Goal: Task Accomplishment & Management: Use online tool/utility

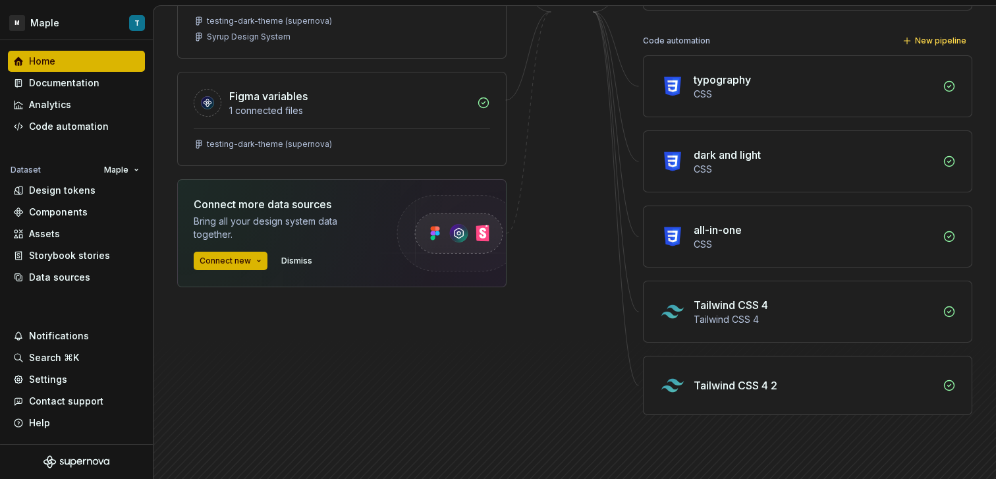
scroll to position [227, 0]
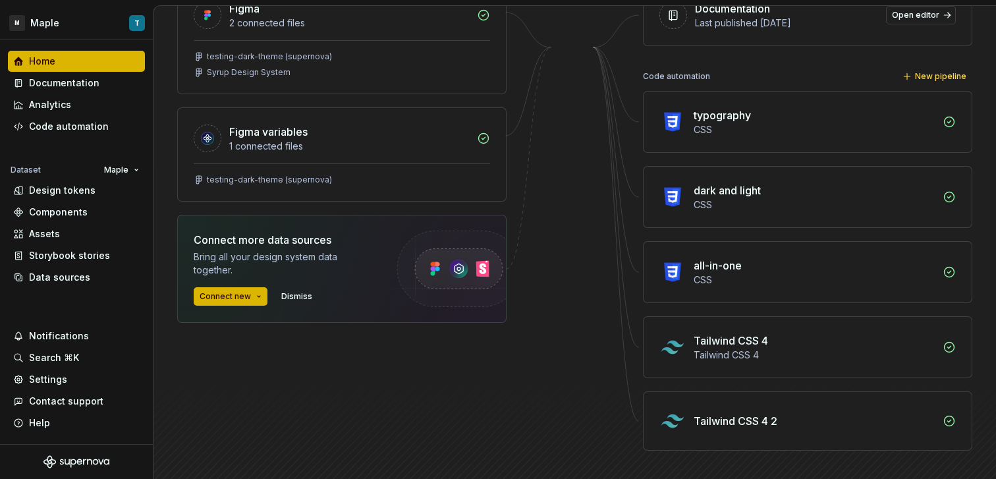
click at [796, 281] on div "CSS" at bounding box center [814, 279] width 241 height 13
click at [66, 128] on div "Code automation" at bounding box center [69, 126] width 80 height 13
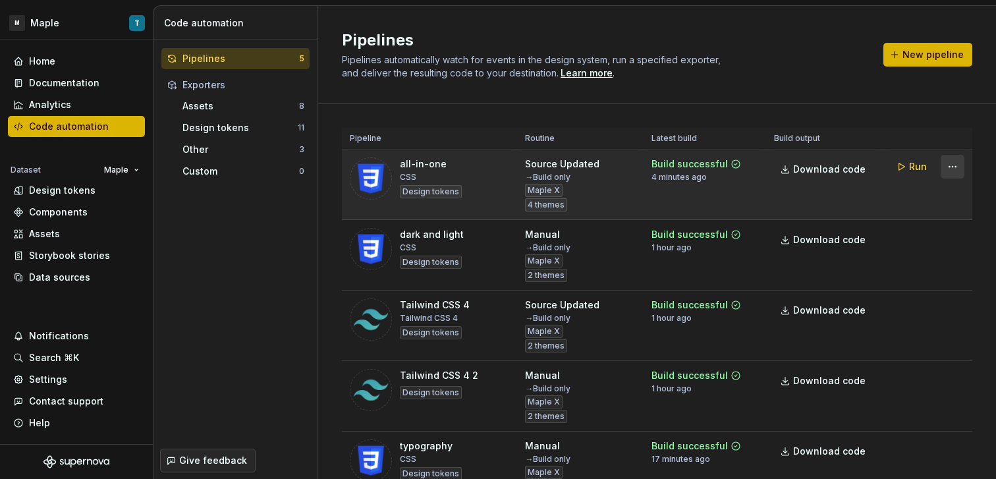
click at [945, 167] on html "M Maple T Home Documentation Analytics Code automation Dataset Maple Design tok…" at bounding box center [498, 239] width 996 height 479
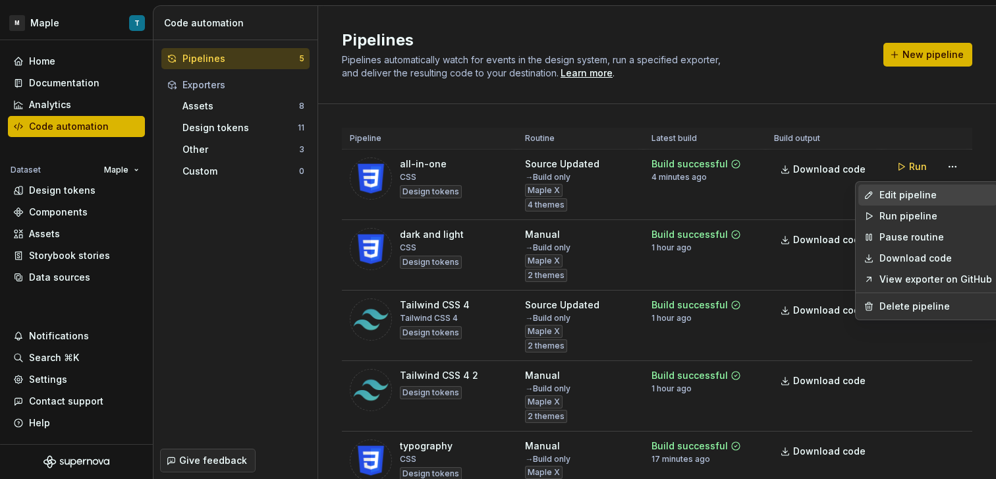
click at [910, 196] on div "Edit pipeline" at bounding box center [935, 194] width 113 height 13
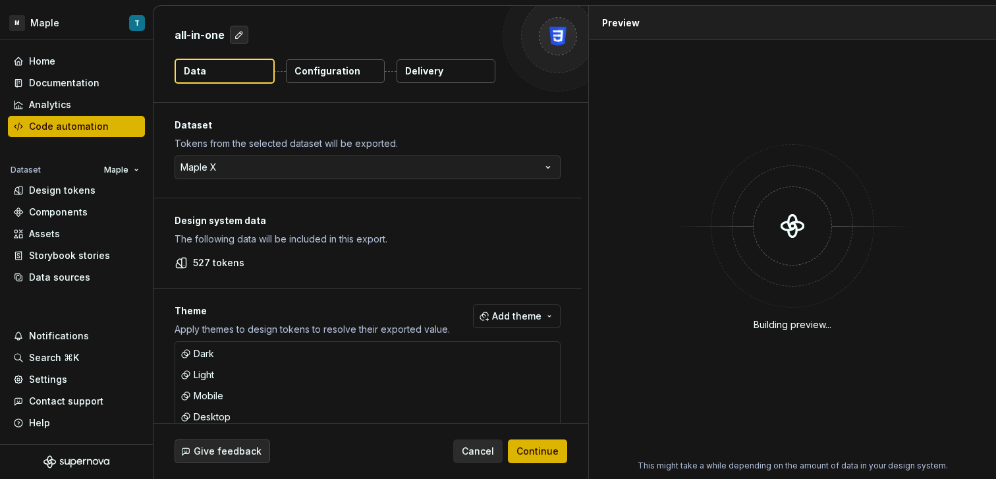
click at [445, 73] on button "Delivery" at bounding box center [446, 71] width 99 height 24
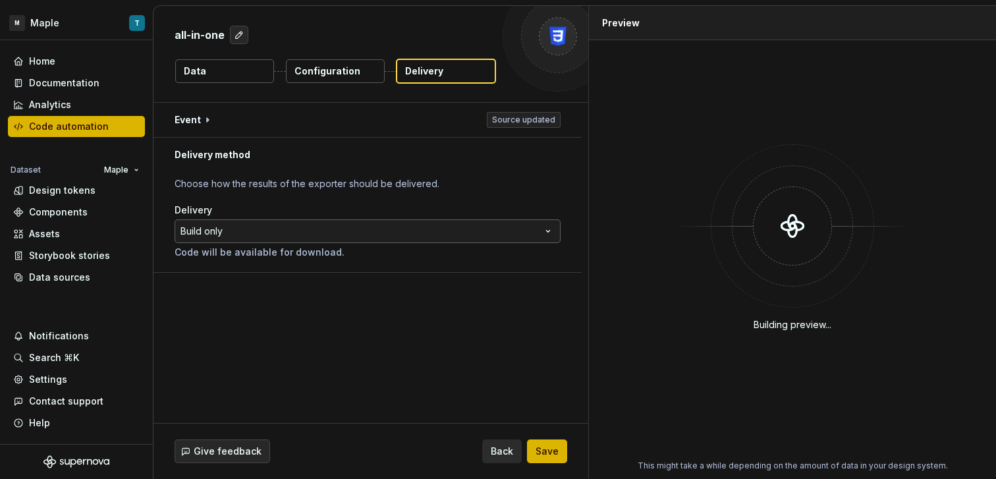
click at [273, 229] on html "**********" at bounding box center [498, 239] width 996 height 479
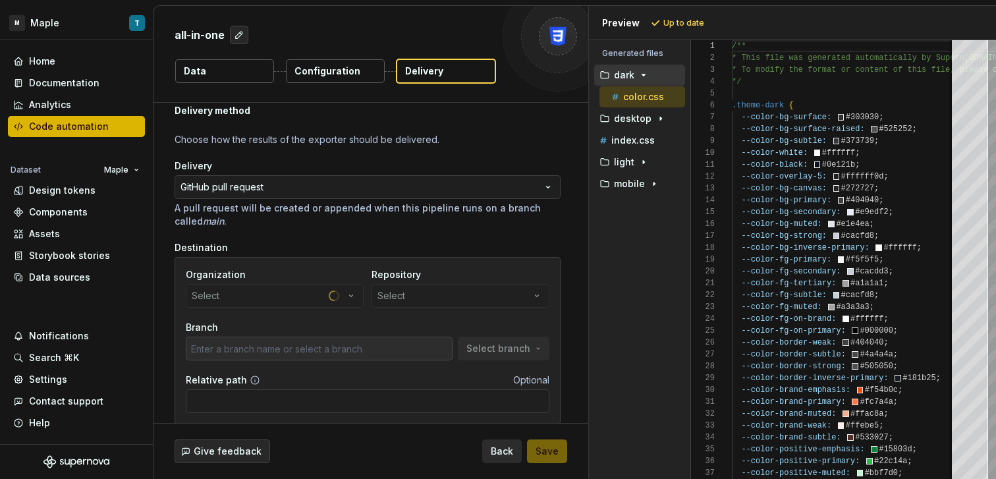
scroll to position [94, 0]
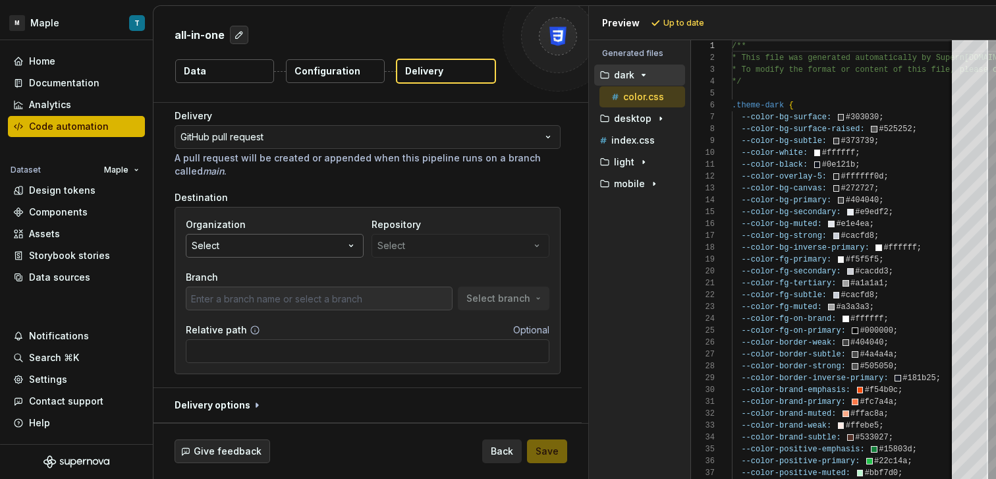
click at [335, 244] on button "Select" at bounding box center [275, 246] width 178 height 24
click at [370, 227] on div "Organization Select Repository Select" at bounding box center [368, 238] width 364 height 40
click at [310, 240] on button "Select" at bounding box center [275, 246] width 178 height 24
click at [294, 272] on input "text" at bounding box center [274, 273] width 177 height 24
click at [395, 248] on div "Repository Select" at bounding box center [461, 238] width 178 height 40
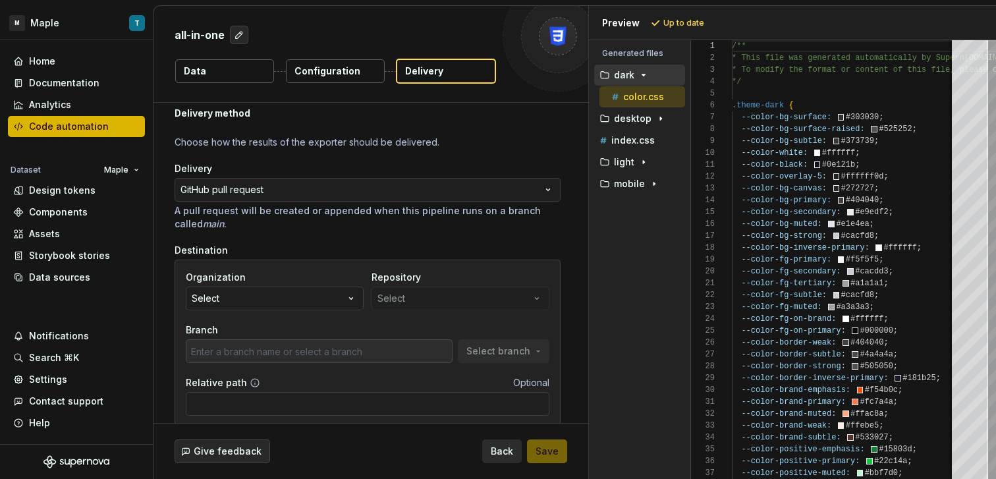
scroll to position [0, 0]
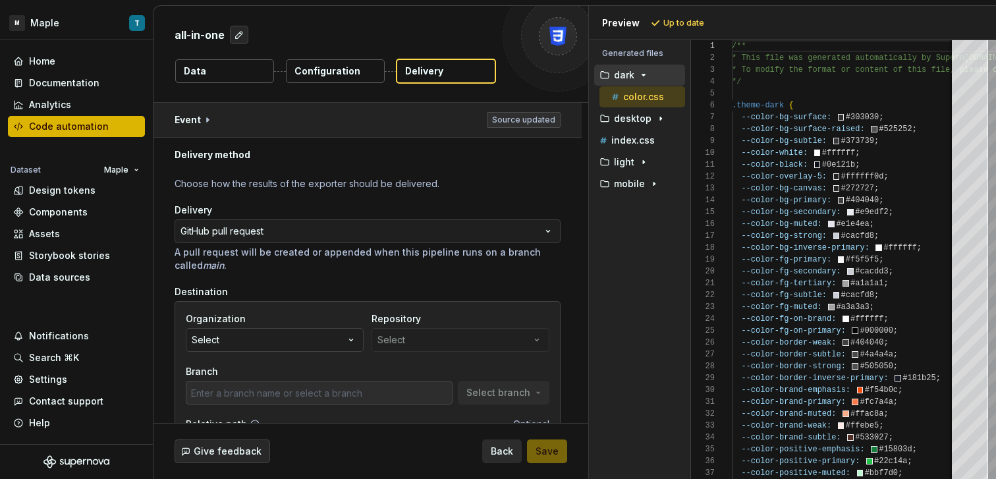
click at [306, 113] on button "button" at bounding box center [367, 120] width 428 height 34
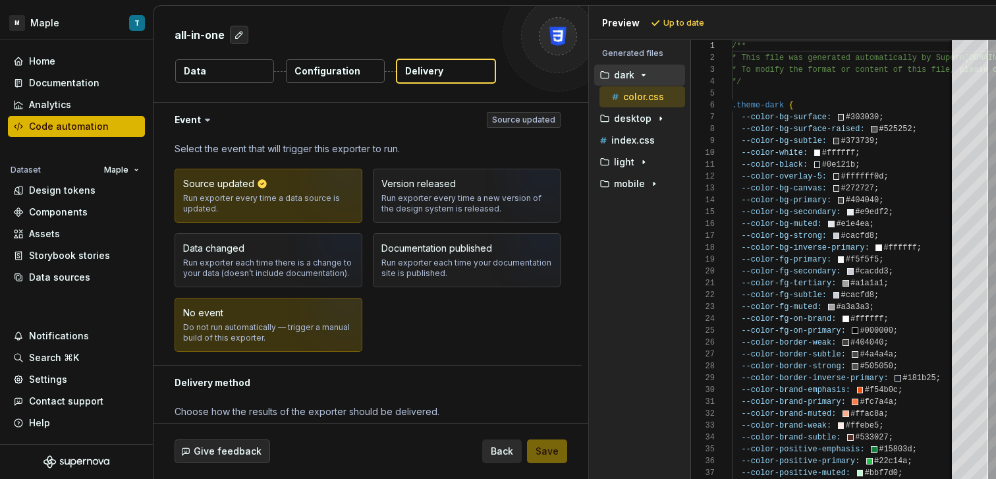
click at [309, 351] on button "No event Do not run automatically — trigger a manual build of this exporter." at bounding box center [269, 325] width 188 height 54
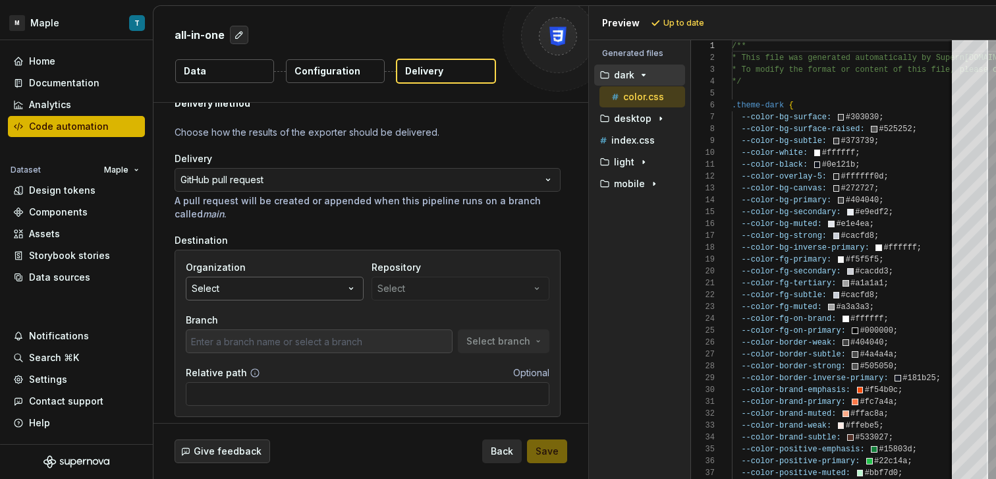
click at [268, 285] on button "Select" at bounding box center [275, 289] width 178 height 24
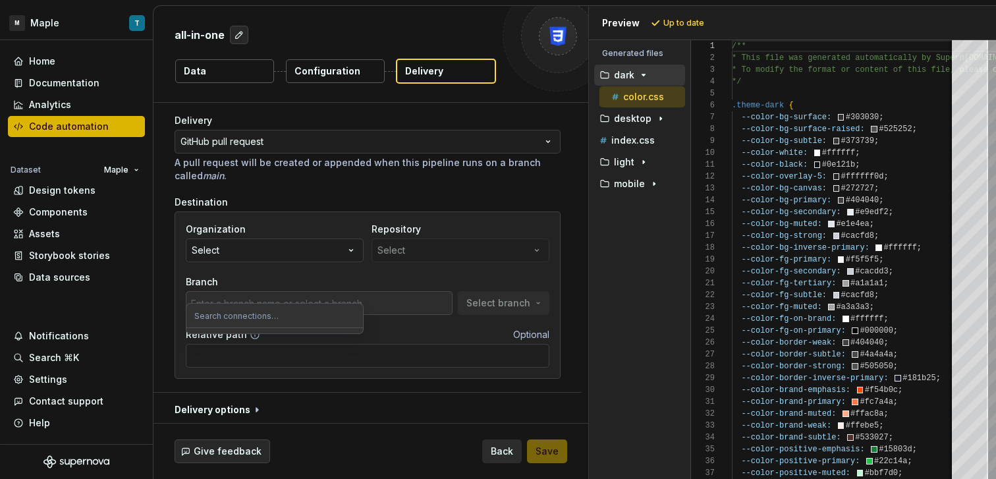
scroll to position [322, 0]
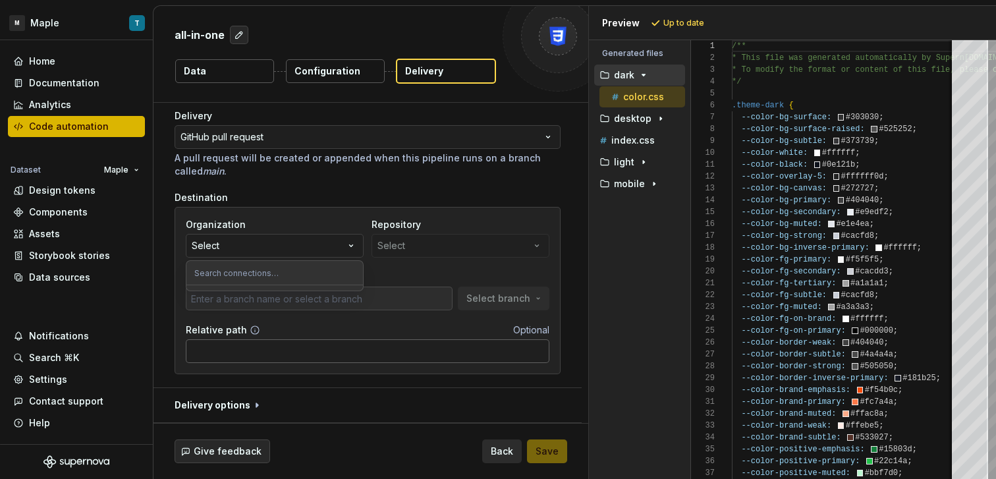
click at [354, 341] on input "Relative path" at bounding box center [368, 351] width 364 height 24
click at [278, 247] on button "Select" at bounding box center [275, 246] width 178 height 24
click at [266, 271] on input "text" at bounding box center [274, 273] width 177 height 24
click at [249, 240] on button "Select" at bounding box center [275, 246] width 178 height 24
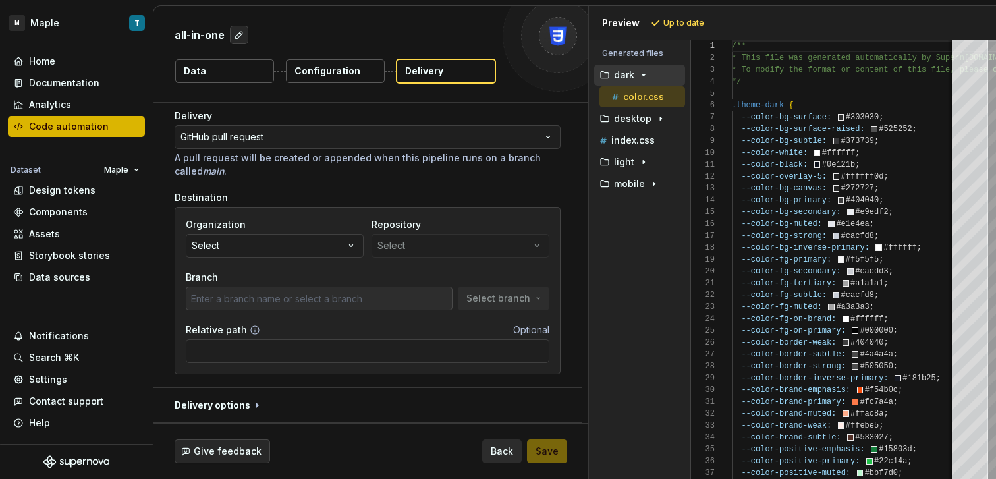
click at [264, 190] on div "**********" at bounding box center [368, 232] width 386 height 299
click at [493, 443] on button "Back" at bounding box center [502, 451] width 40 height 24
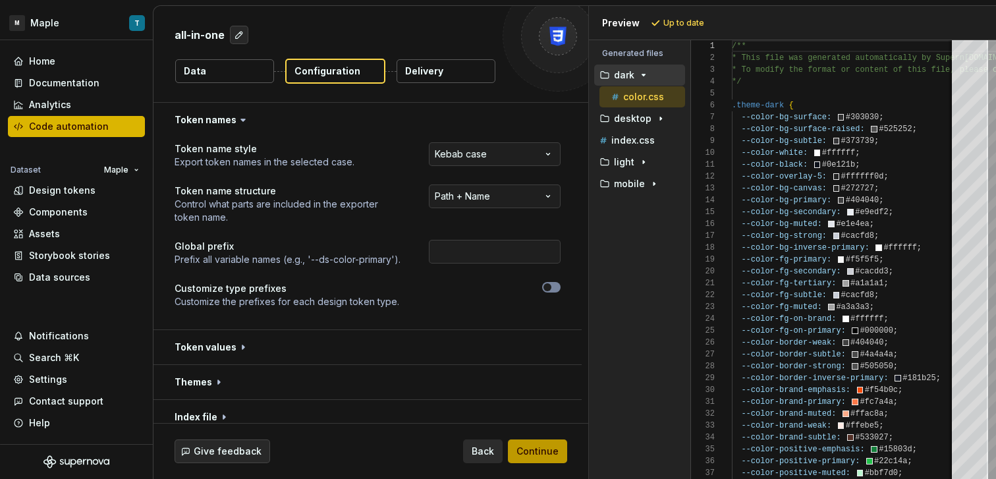
click at [522, 453] on span "Continue" at bounding box center [537, 451] width 42 height 13
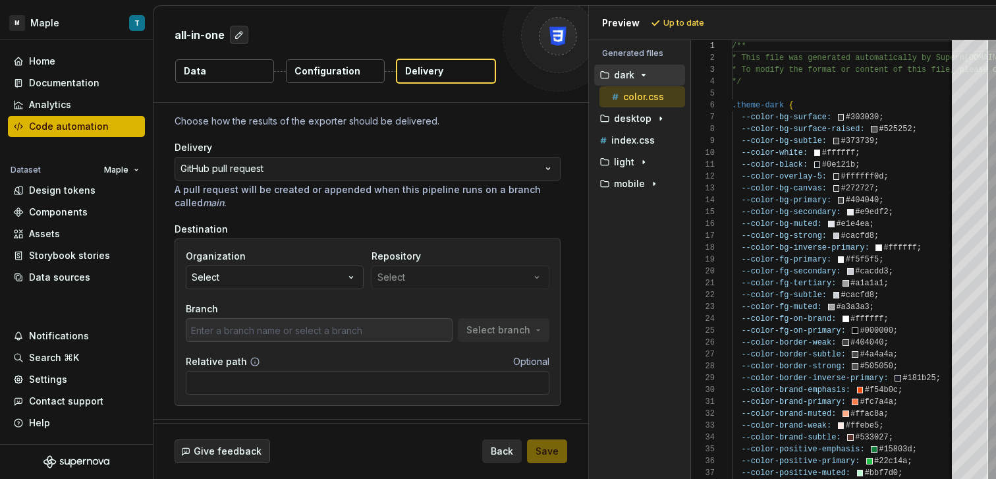
scroll to position [67, 0]
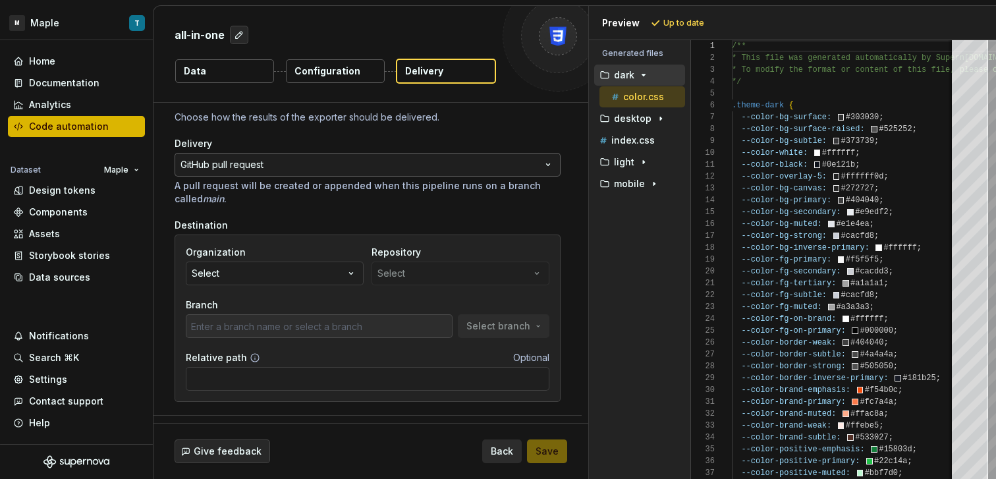
click at [280, 170] on html "**********" at bounding box center [498, 239] width 996 height 479
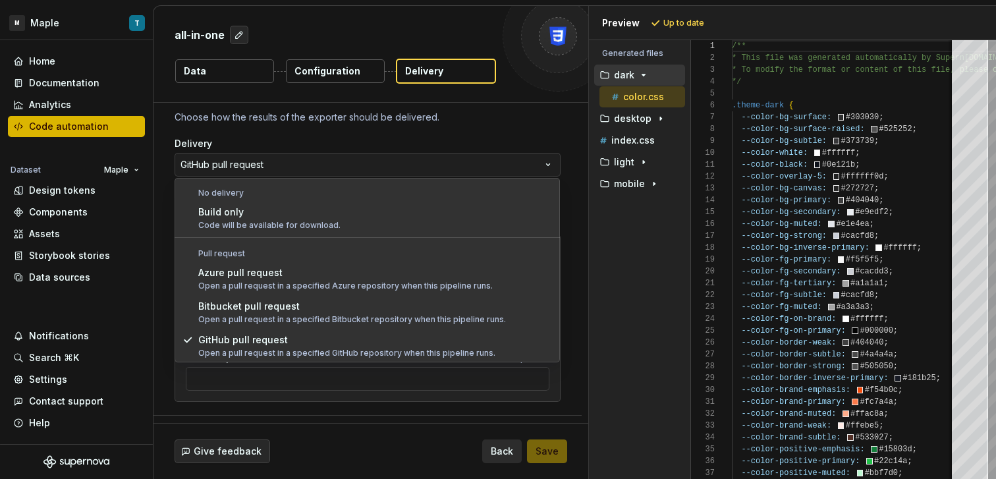
scroll to position [0, 0]
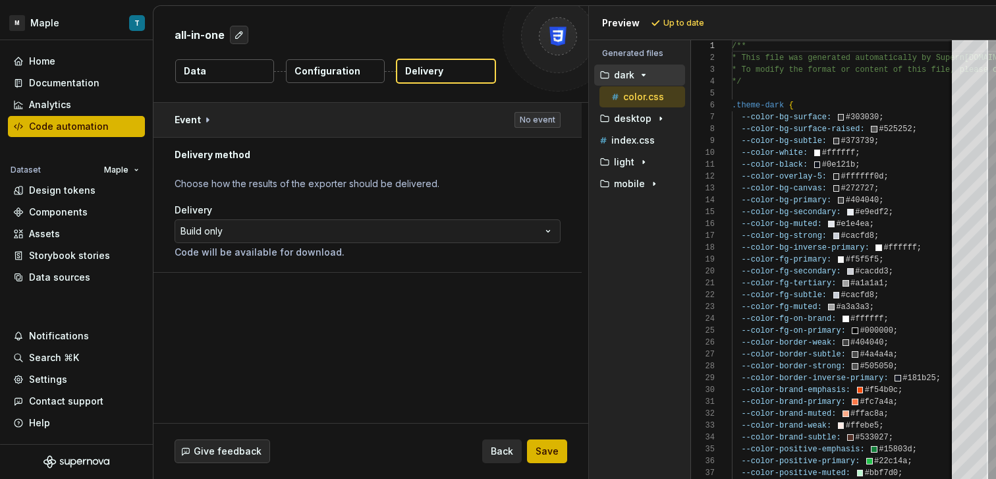
click at [253, 126] on button "button" at bounding box center [367, 120] width 428 height 34
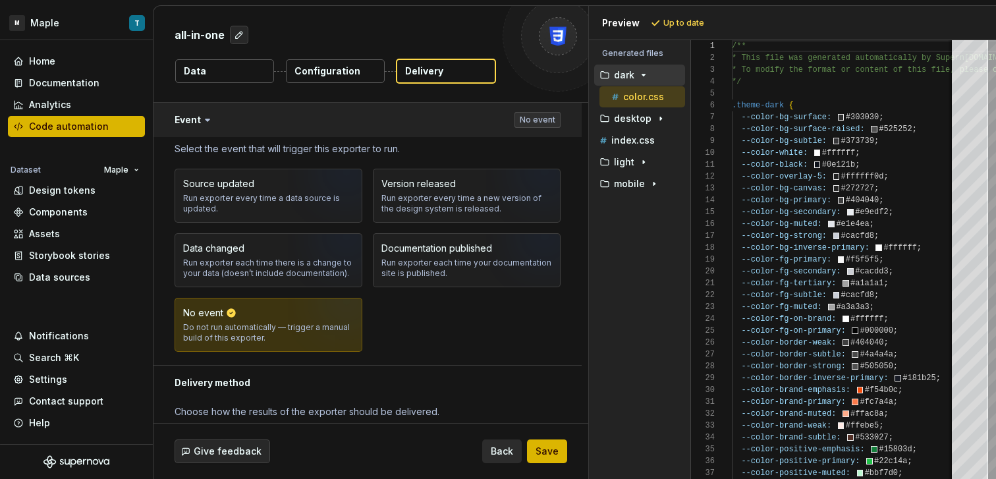
click at [253, 126] on button "button" at bounding box center [367, 120] width 428 height 34
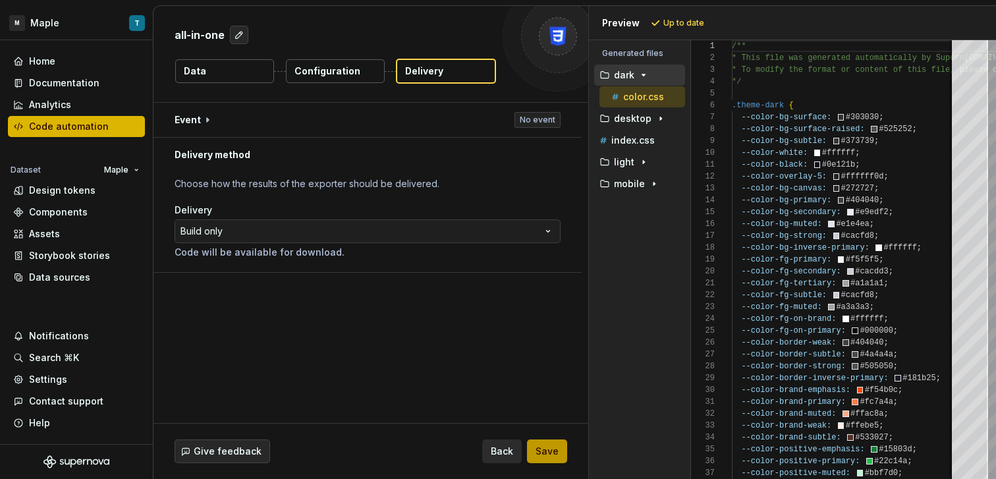
click at [546, 449] on span "Save" at bounding box center [547, 451] width 23 height 13
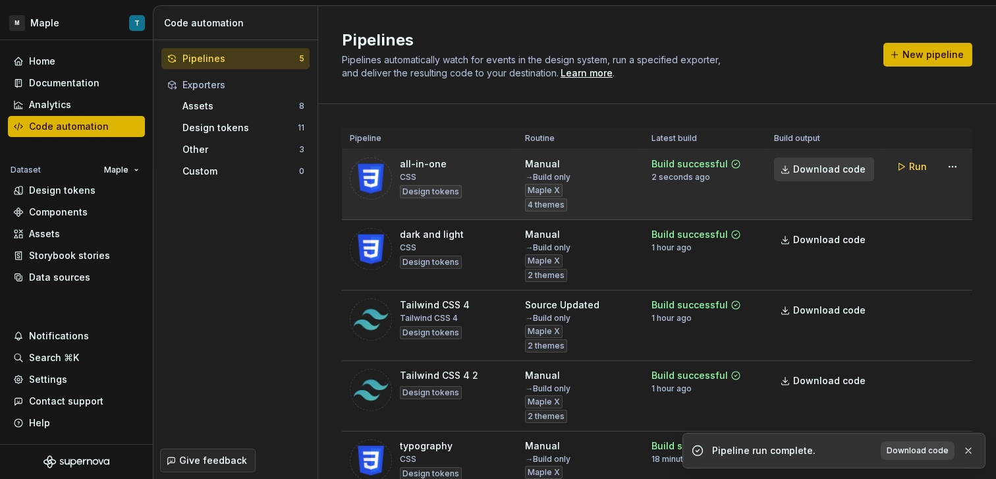
click at [821, 173] on span "Download code" at bounding box center [829, 169] width 72 height 13
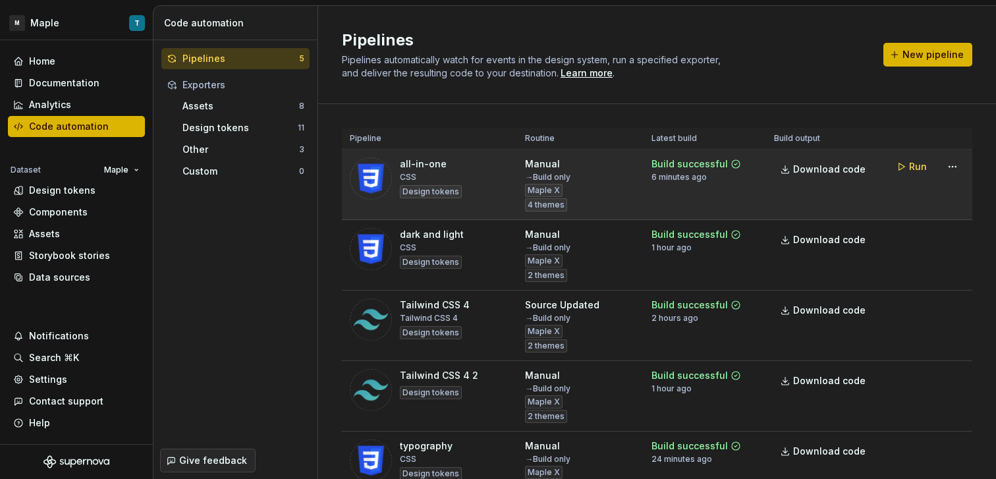
scroll to position [13, 0]
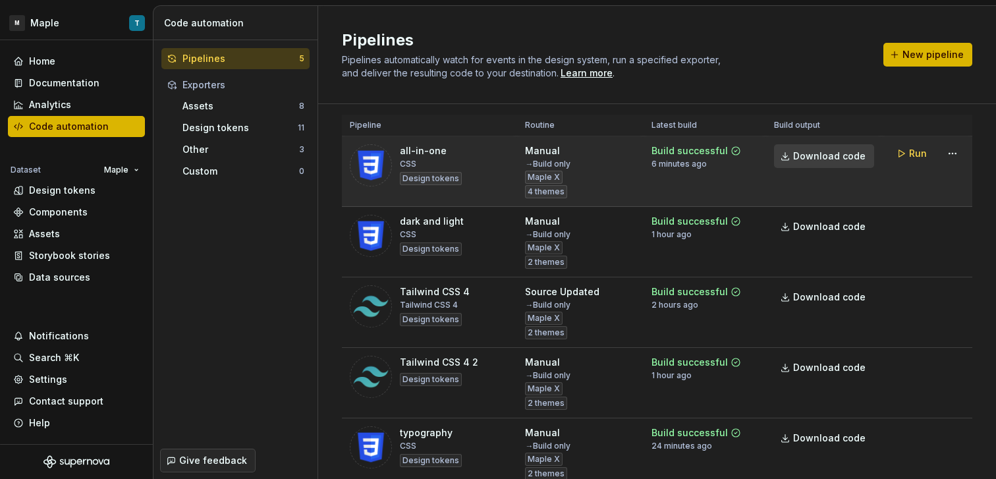
click at [831, 161] on span "Download code" at bounding box center [829, 156] width 72 height 13
click at [909, 153] on span "Run" at bounding box center [918, 153] width 18 height 13
click at [812, 161] on span "Download code" at bounding box center [829, 156] width 72 height 13
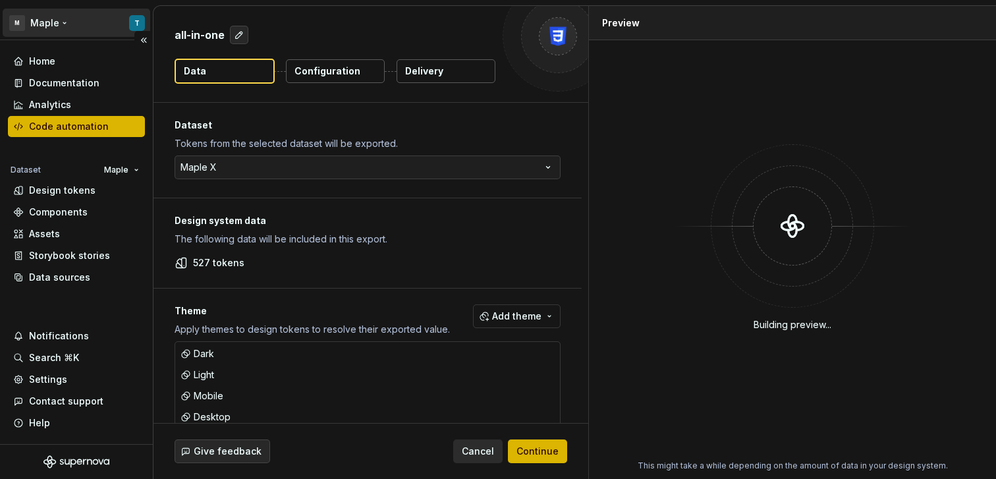
click at [62, 26] on html "M Maple T Home Documentation Analytics Code automation Dataset Maple Design tok…" at bounding box center [498, 239] width 996 height 479
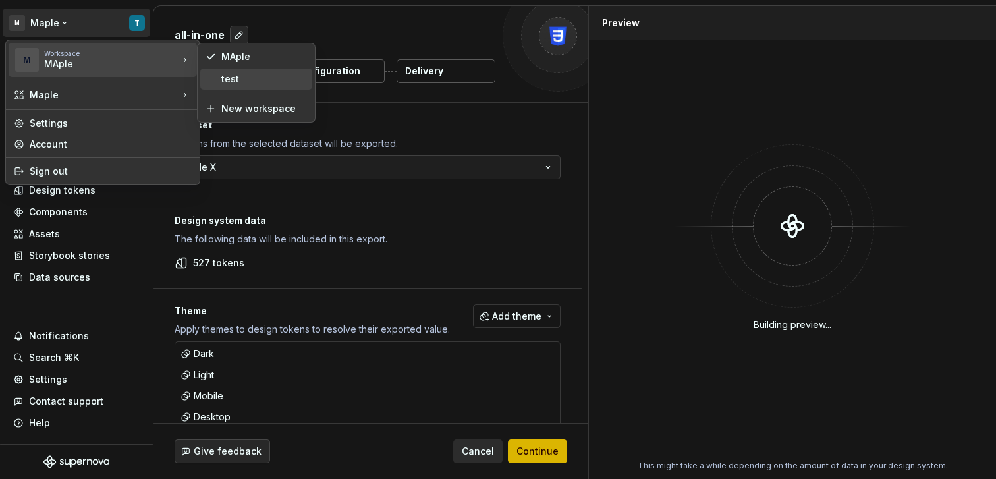
click at [245, 79] on div "test" at bounding box center [264, 78] width 86 height 13
